Goal: Register for event/course

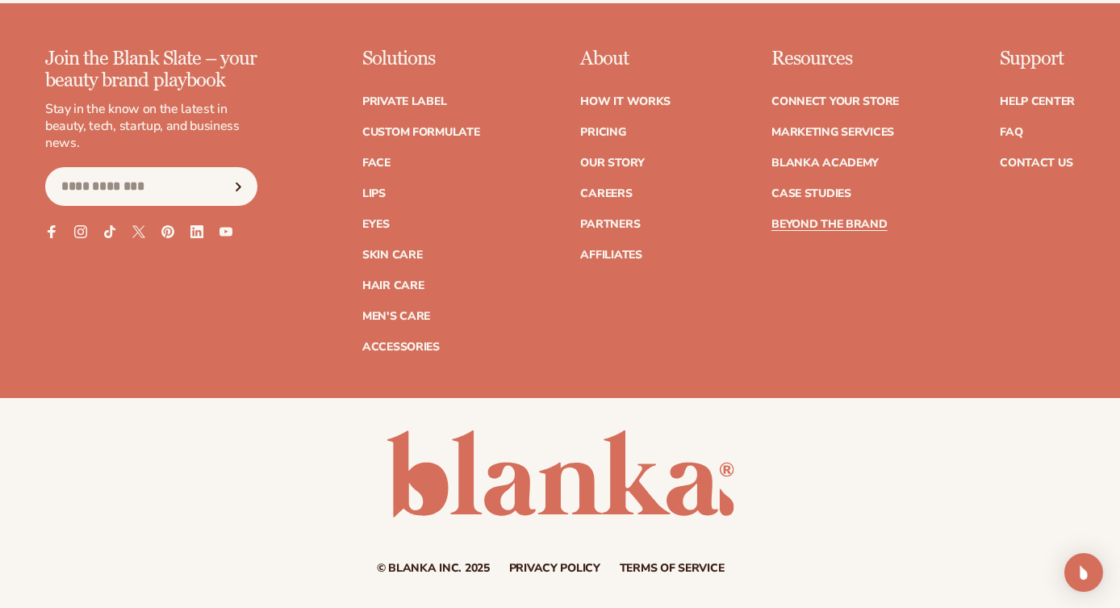
scroll to position [14309, 0]
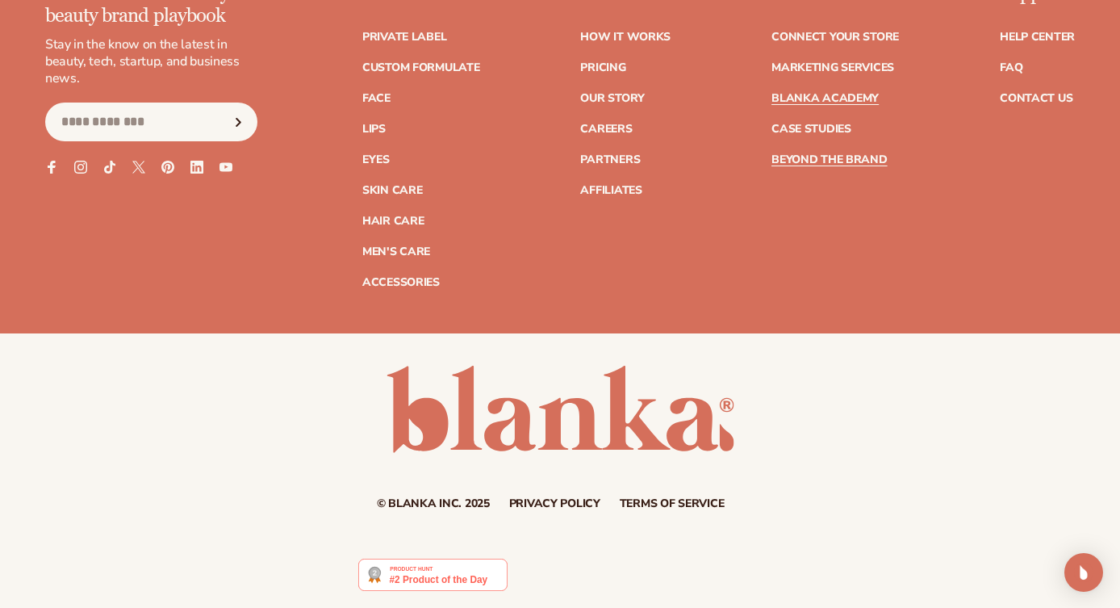
click at [826, 97] on link "Blanka Academy" at bounding box center [825, 98] width 107 height 11
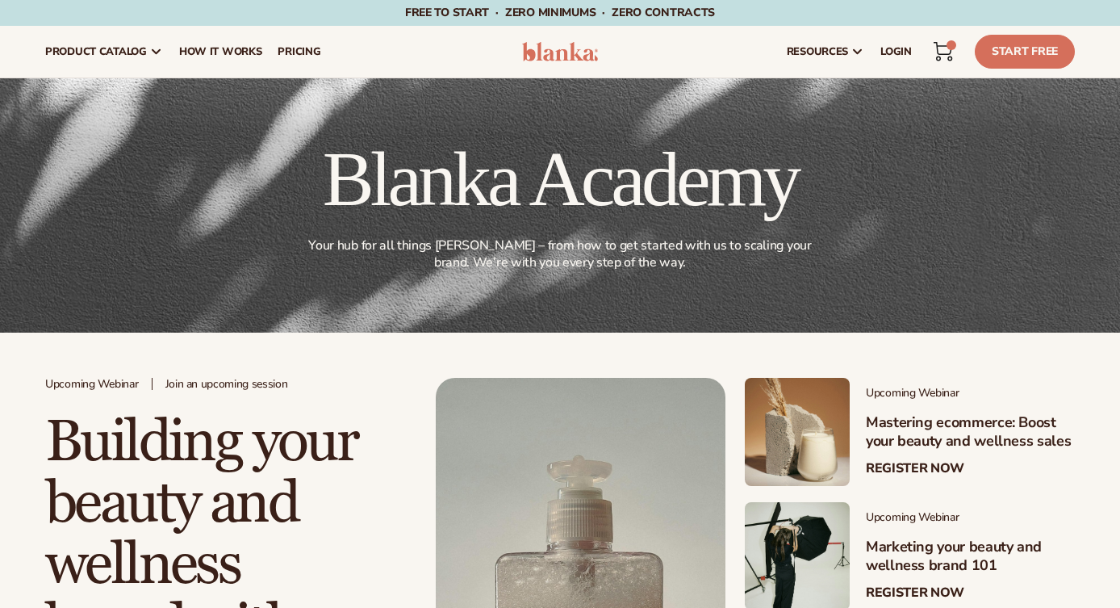
scroll to position [319, 0]
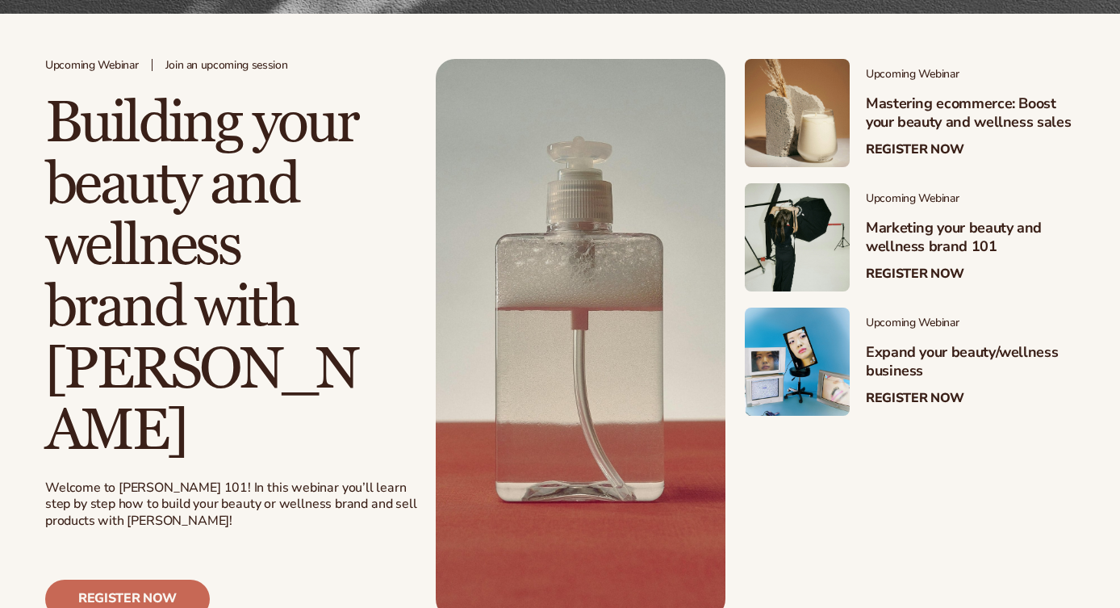
click at [108, 579] on link "Register now" at bounding box center [127, 598] width 165 height 39
